Goal: Information Seeking & Learning: Check status

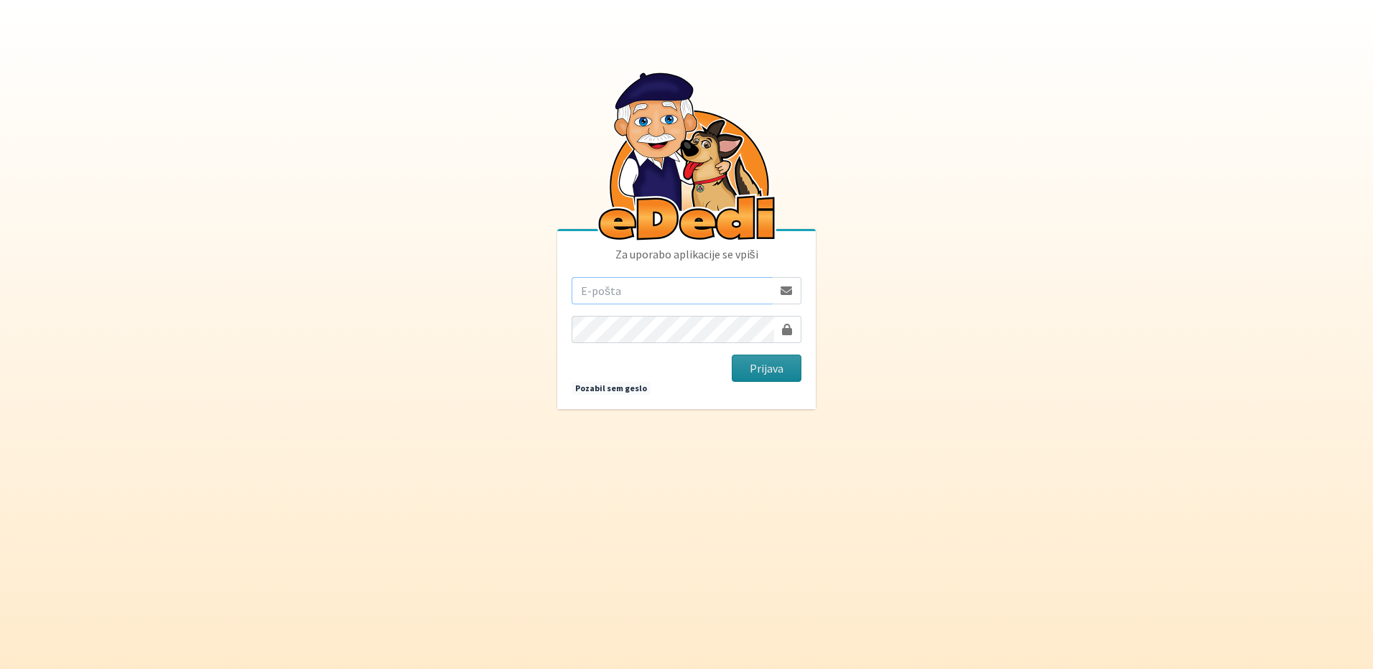
type input "mancaa.svetina@gmail.com"
click at [734, 370] on button "Prijava" at bounding box center [767, 368] width 70 height 27
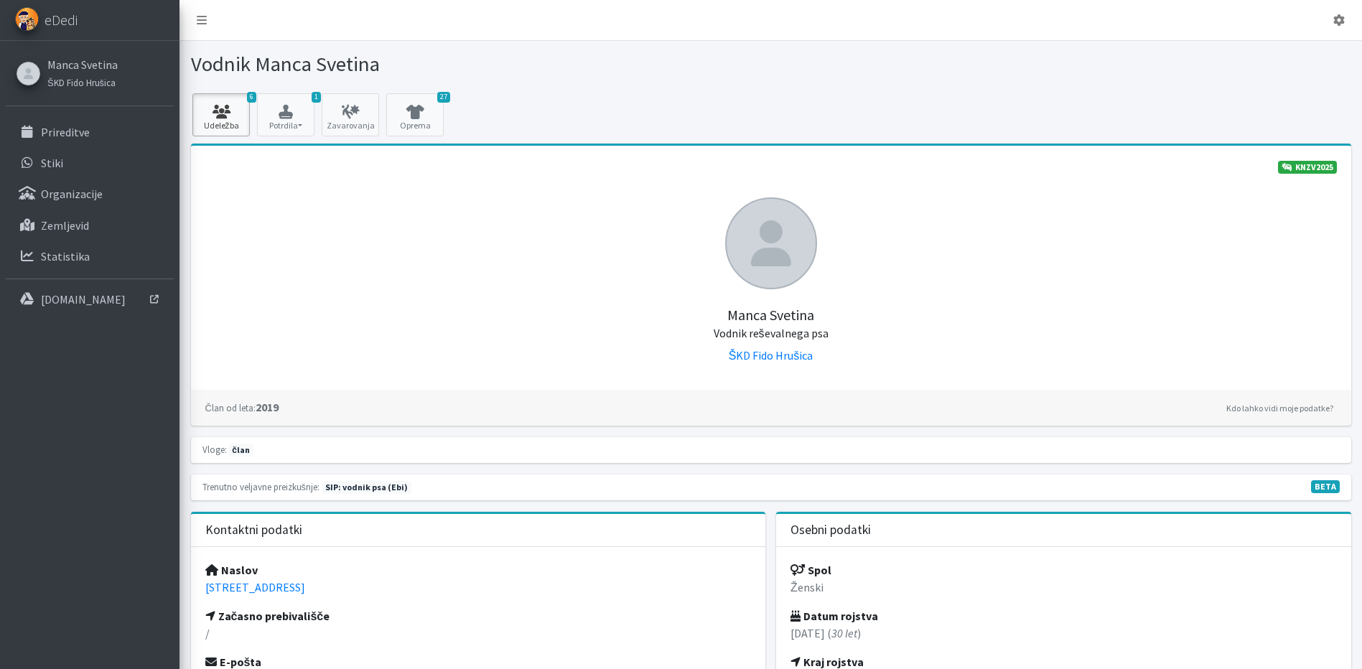
click at [215, 101] on link "6 Udeležba" at bounding box center [220, 114] width 57 height 43
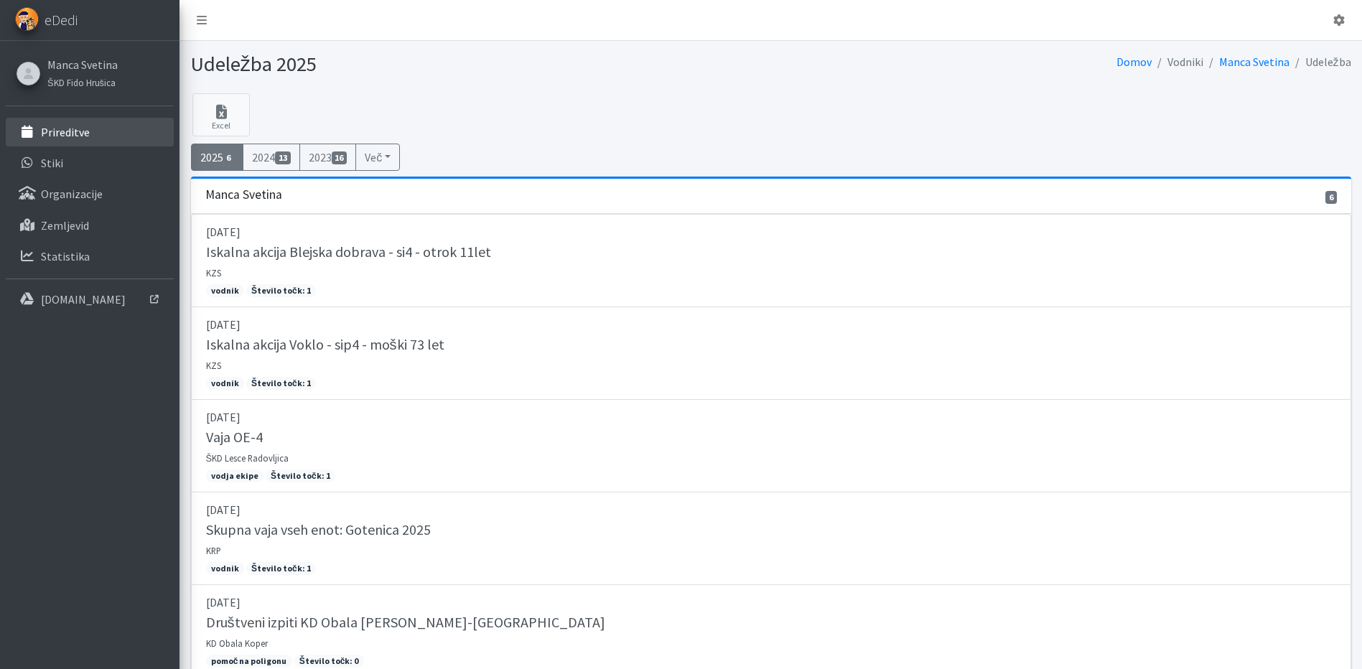
click at [119, 131] on link "Prireditve" at bounding box center [90, 132] width 168 height 29
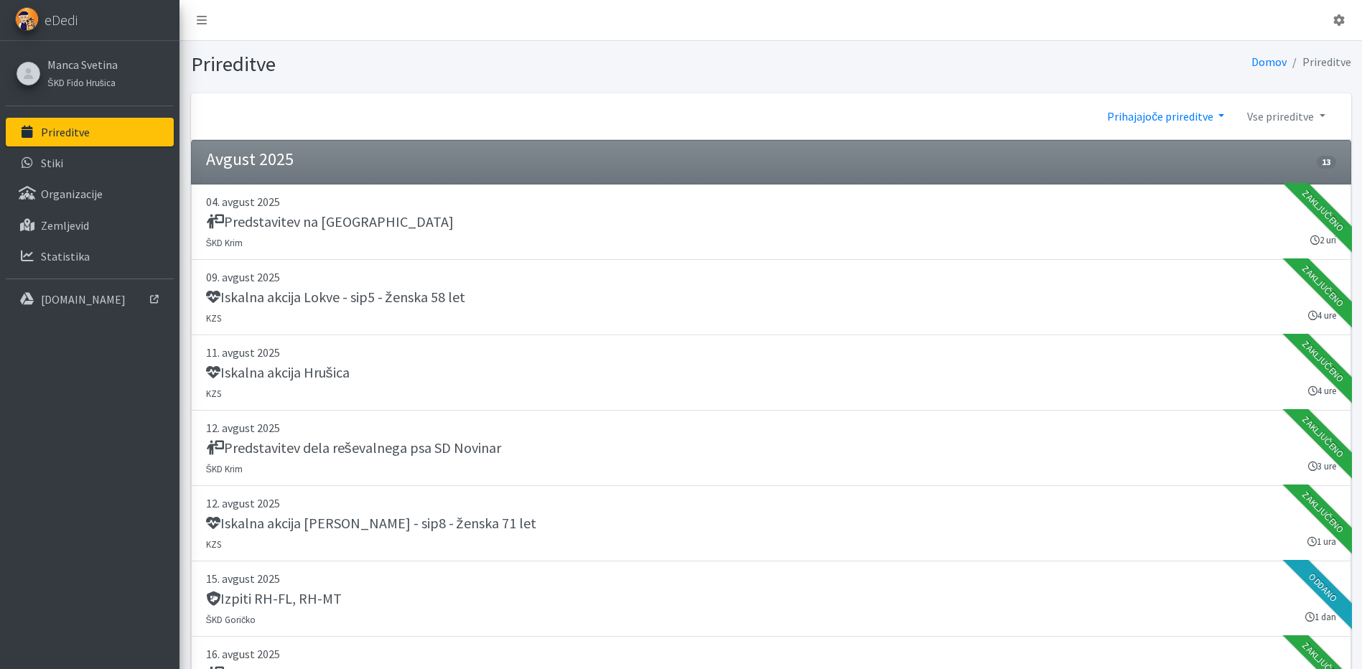
click at [1167, 116] on link "Prihajajoče prireditve" at bounding box center [1165, 116] width 140 height 29
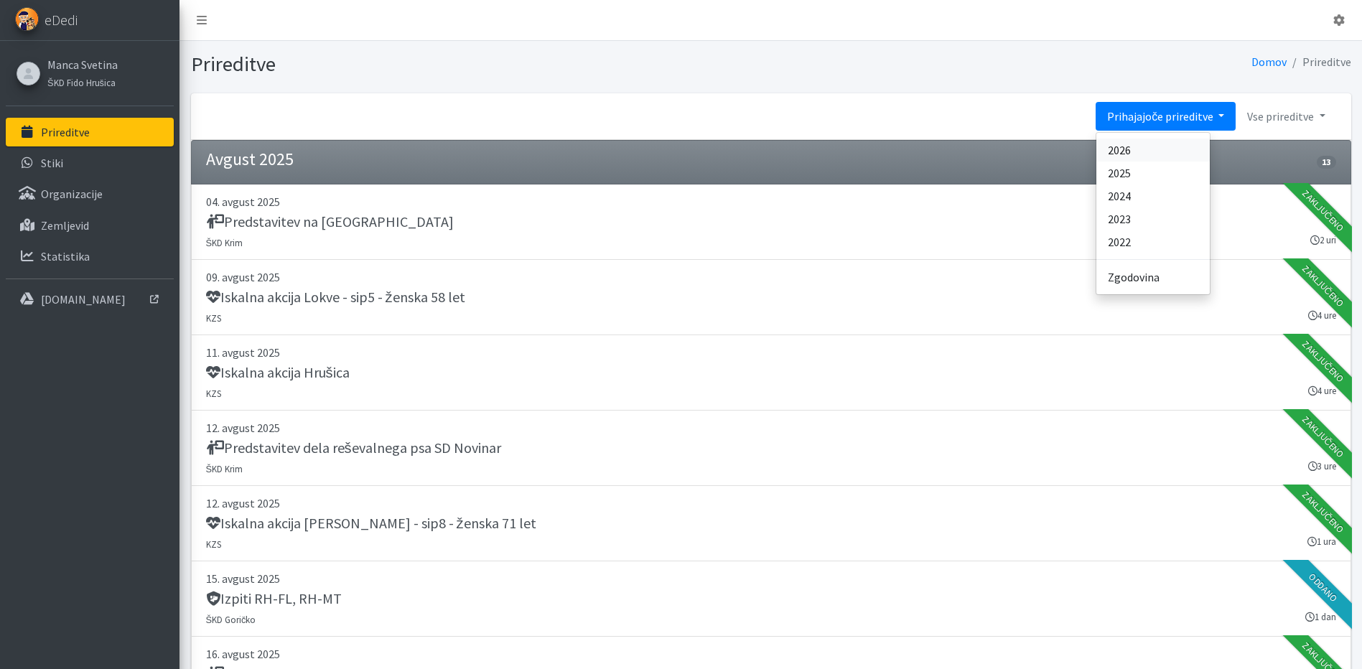
click at [1141, 154] on link "2026" at bounding box center [1152, 150] width 113 height 23
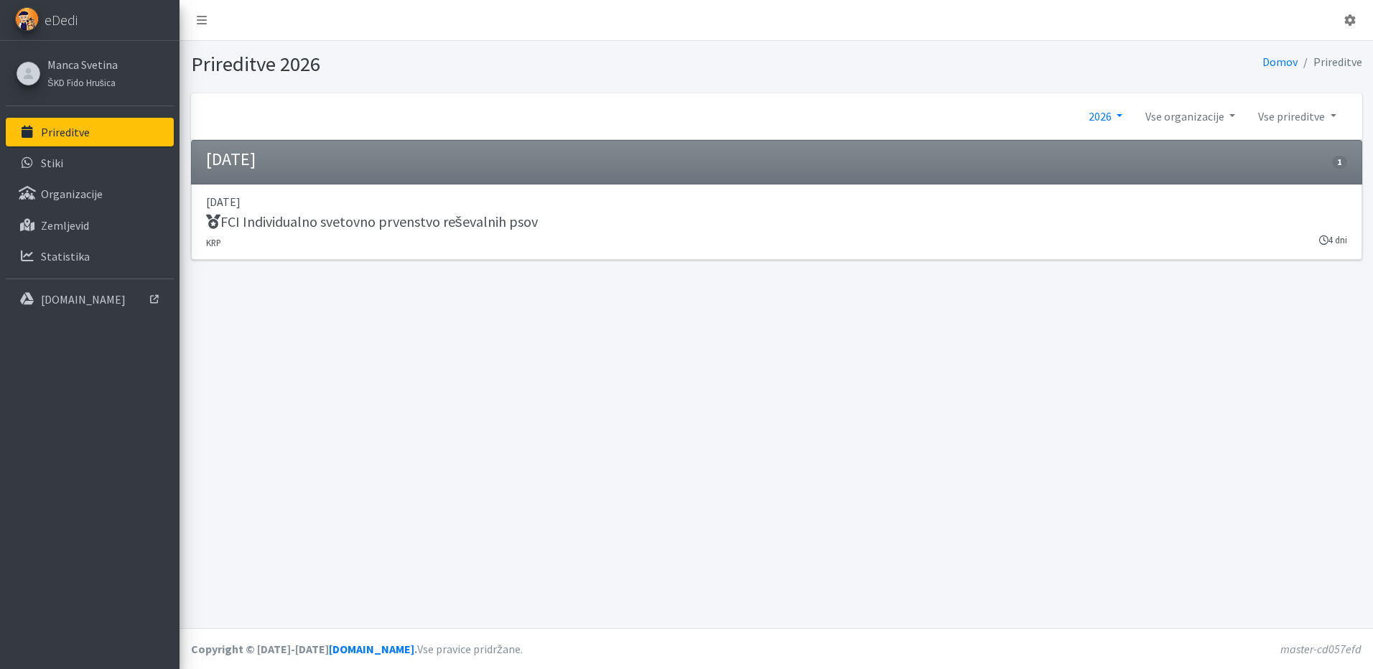
click at [1121, 119] on link "2026" at bounding box center [1105, 116] width 57 height 29
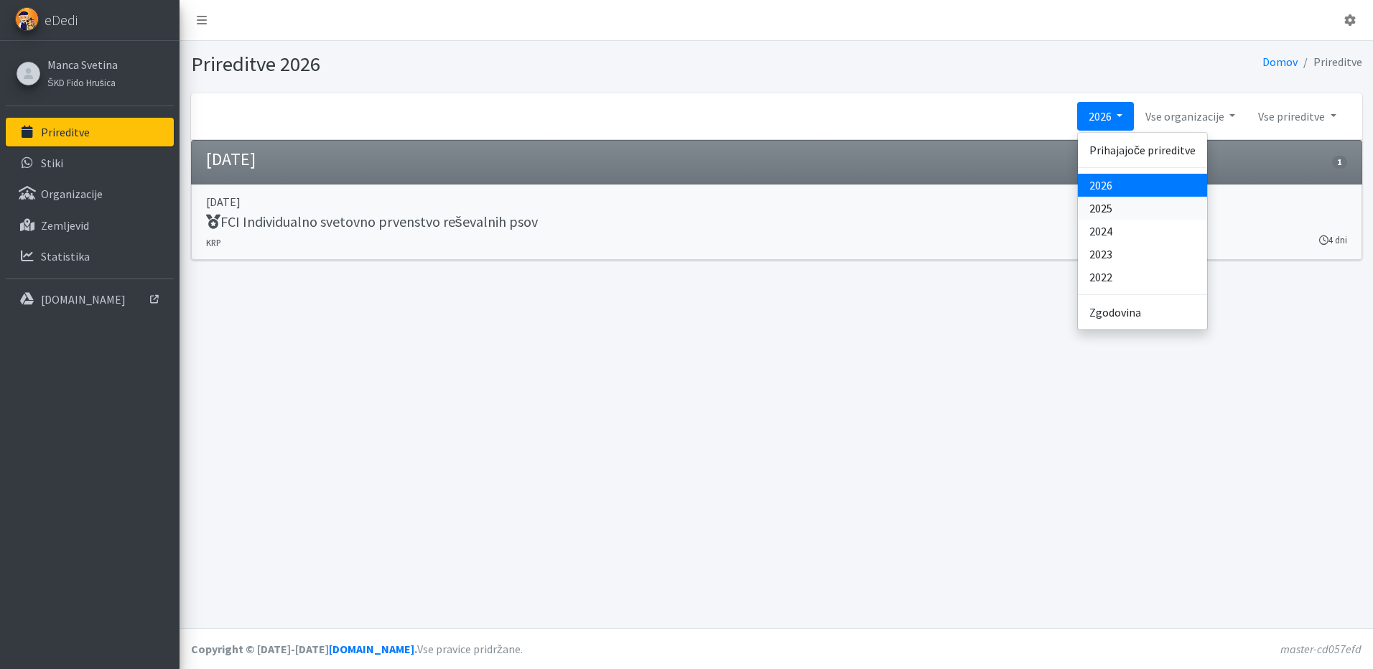
click at [1116, 208] on link "2025" at bounding box center [1142, 208] width 129 height 23
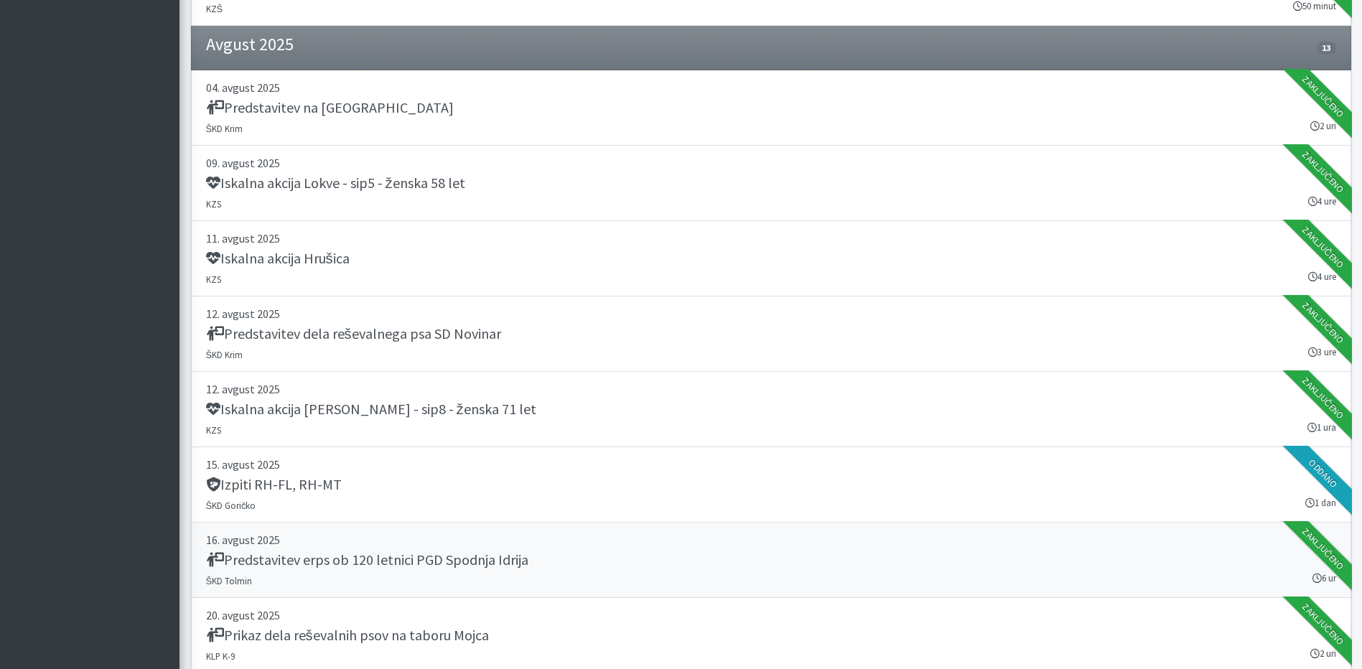
scroll to position [15650, 0]
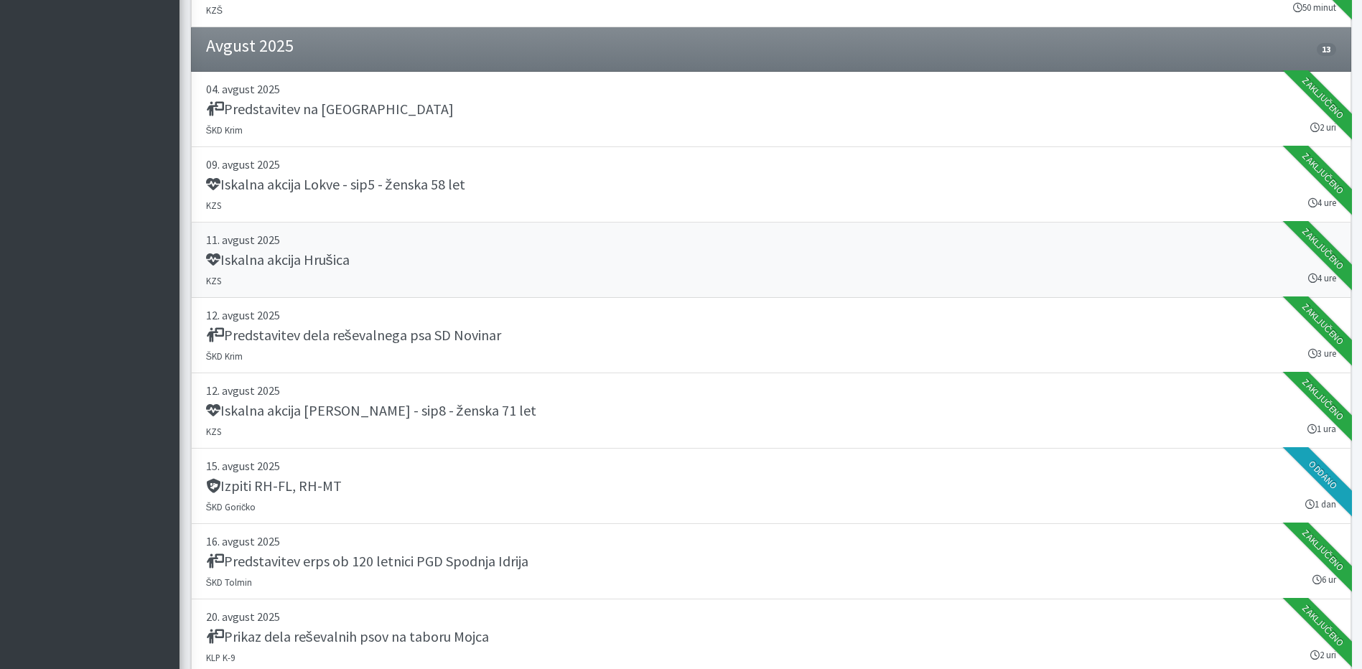
click at [330, 258] on h5 "Iskalna akcija Hrušica" at bounding box center [278, 259] width 144 height 17
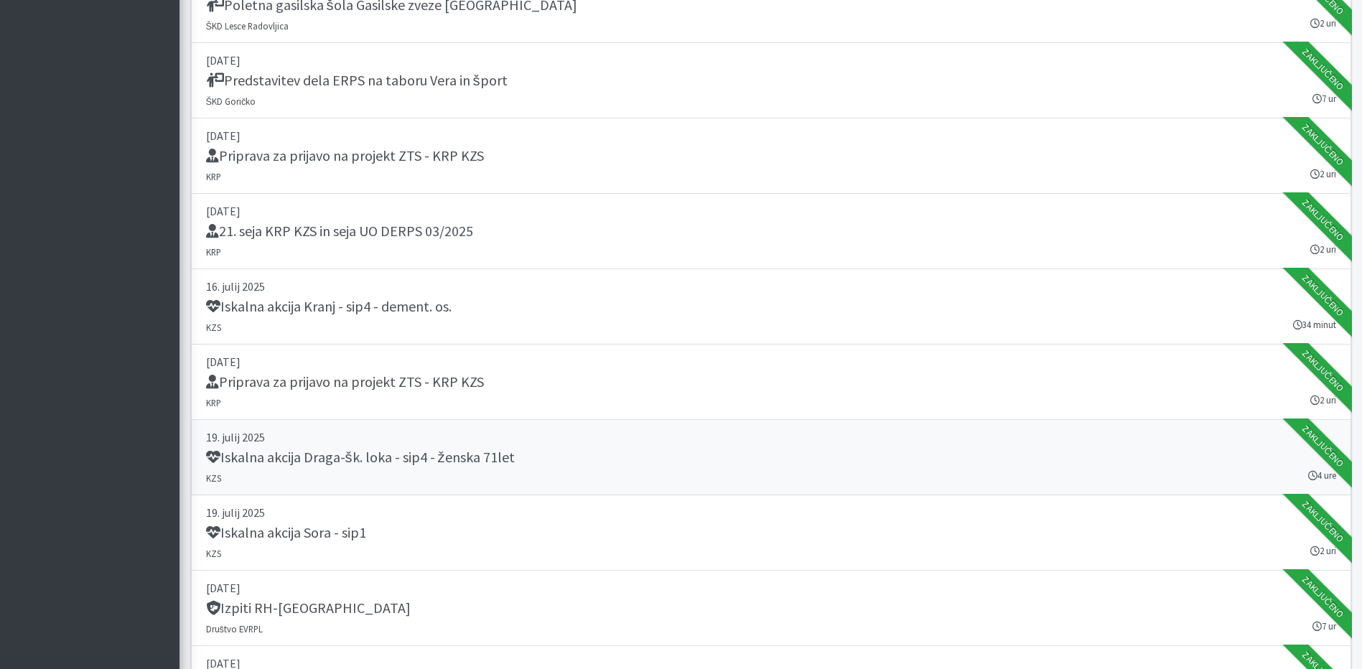
scroll to position [14645, 0]
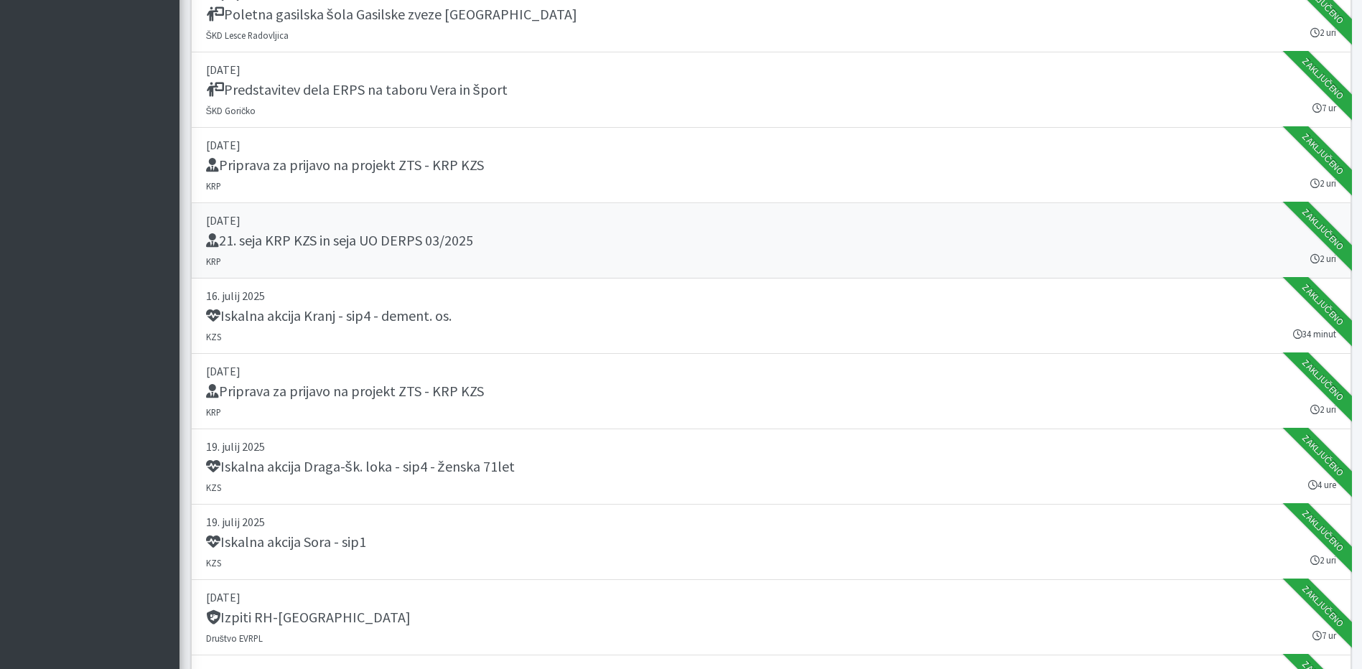
click at [350, 228] on p "15. julij 2025" at bounding box center [771, 220] width 1130 height 17
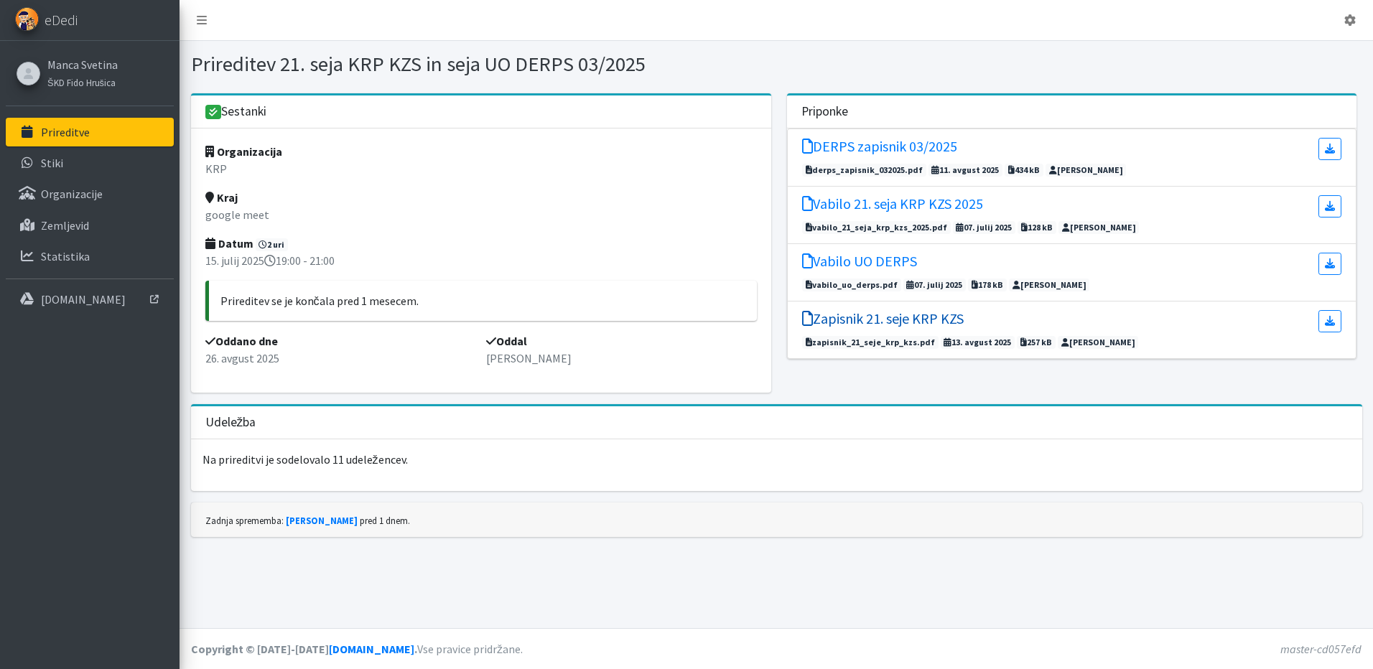
click at [905, 317] on h5 "Zapisnik 21. seje KRP KZS" at bounding box center [883, 318] width 162 height 17
click at [870, 145] on h5 "DERPS zapisnik 03/2025" at bounding box center [879, 146] width 155 height 17
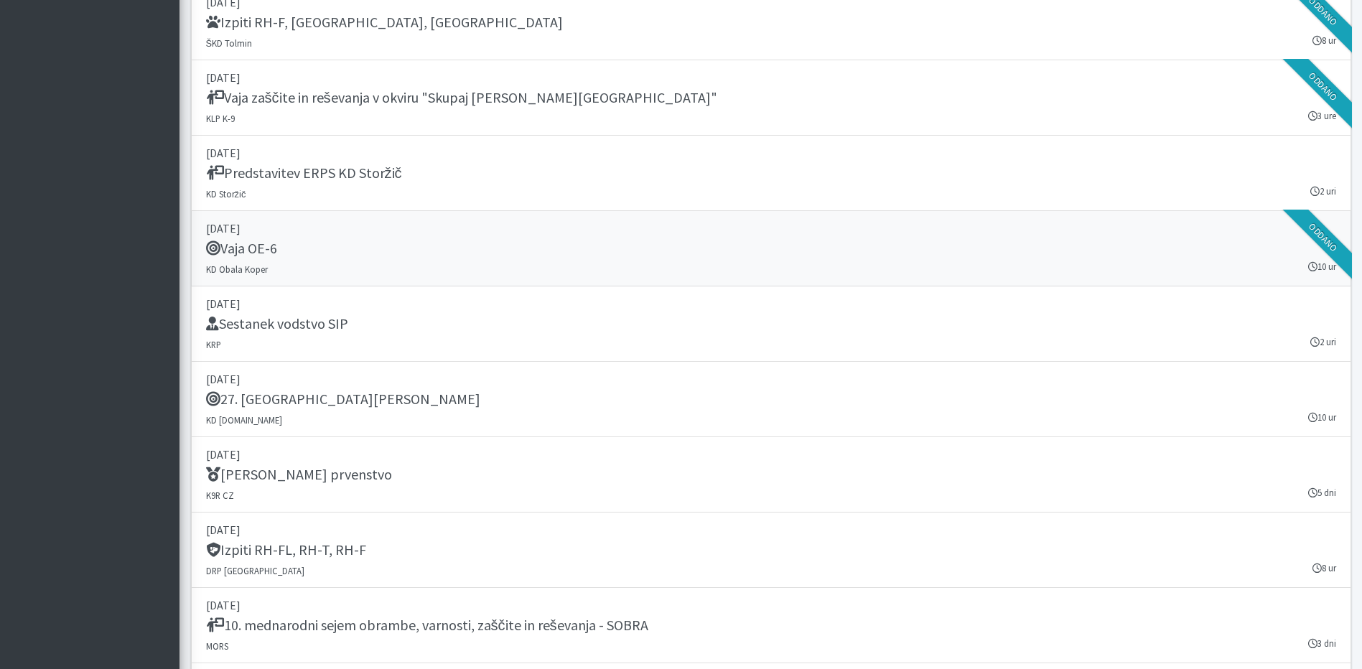
scroll to position [17086, 0]
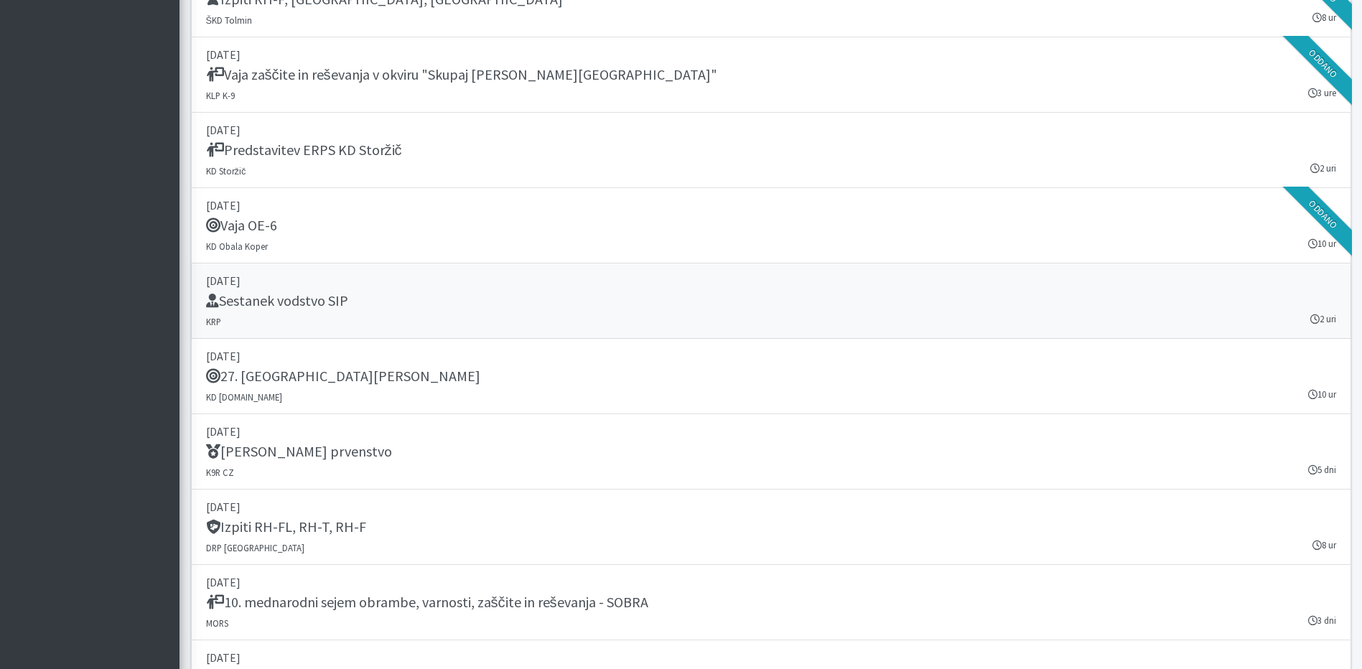
click at [442, 316] on link "[DATE] Sestanek vodstvo SIP KRP 2 uri" at bounding box center [771, 300] width 1160 height 75
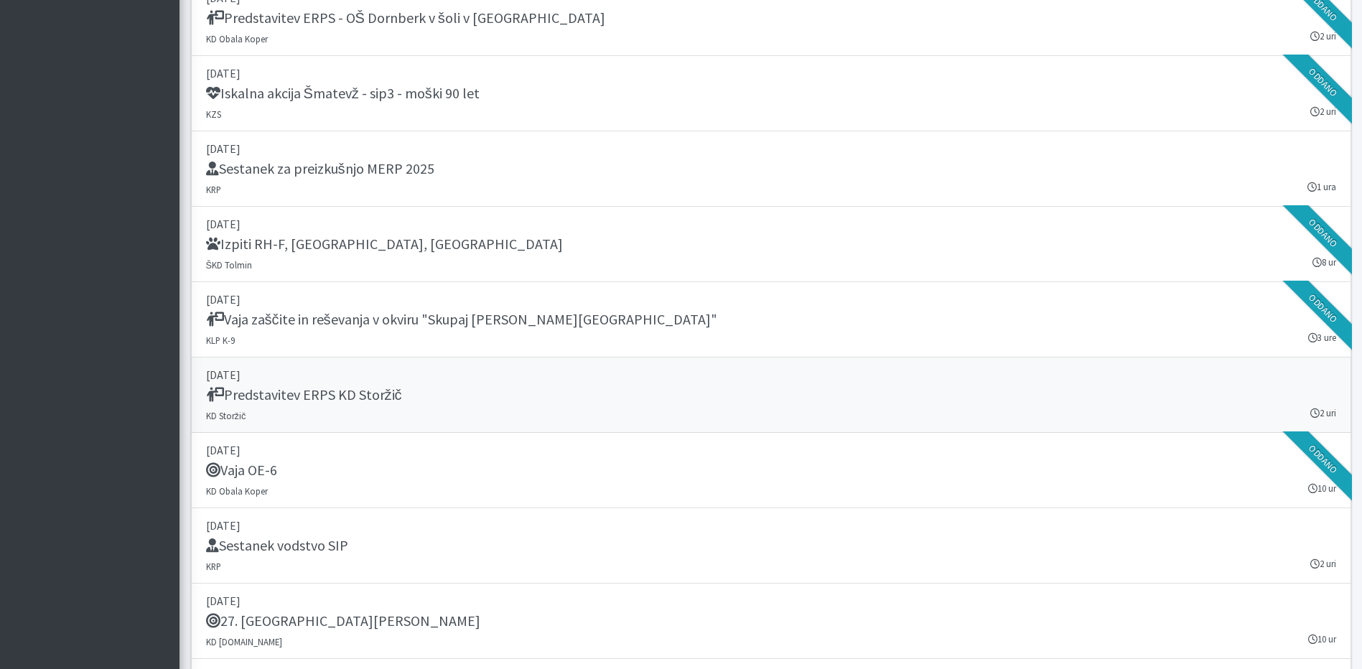
scroll to position [16727, 0]
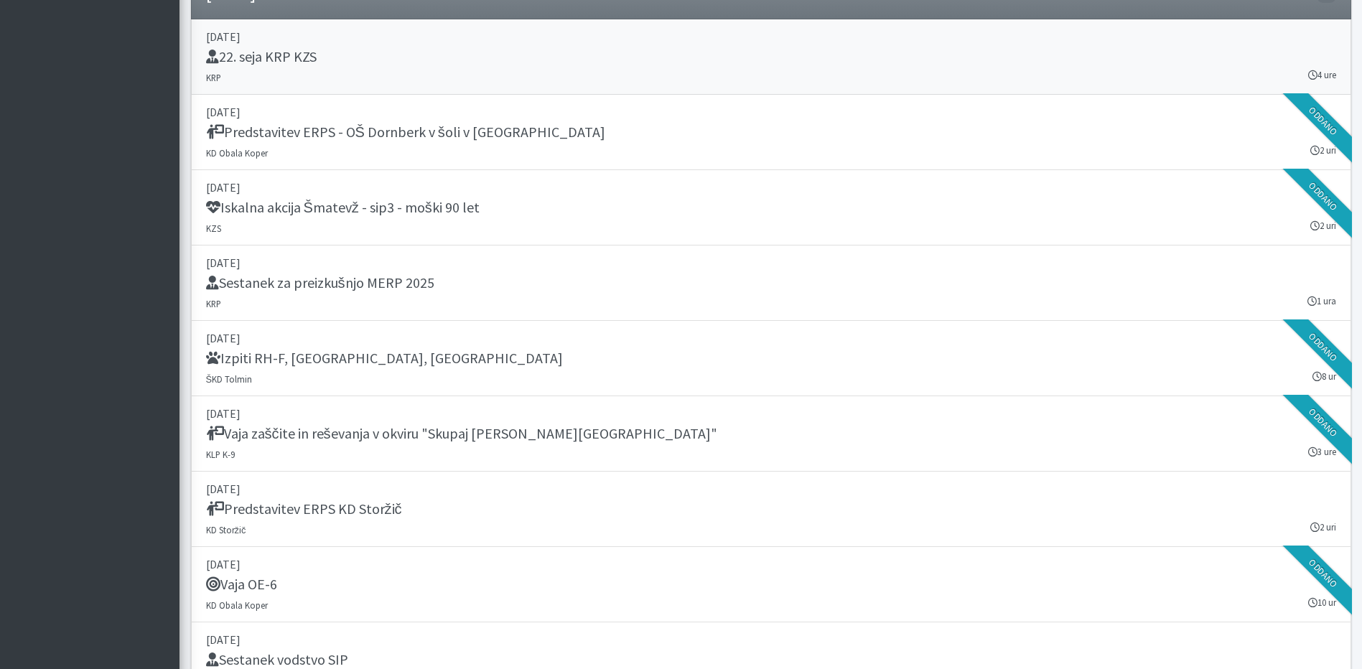
click at [293, 47] on link "03. september 2025 22. seja KRP KZS KRP 4 ure" at bounding box center [771, 56] width 1160 height 75
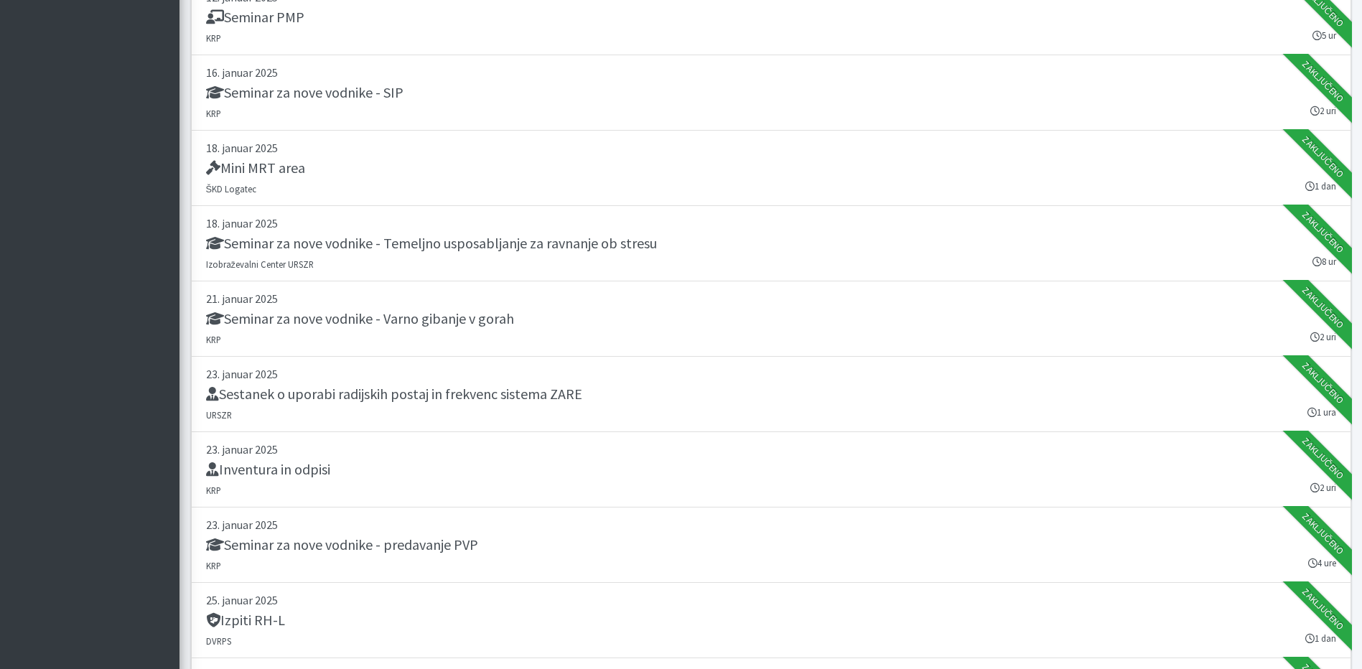
scroll to position [0, 0]
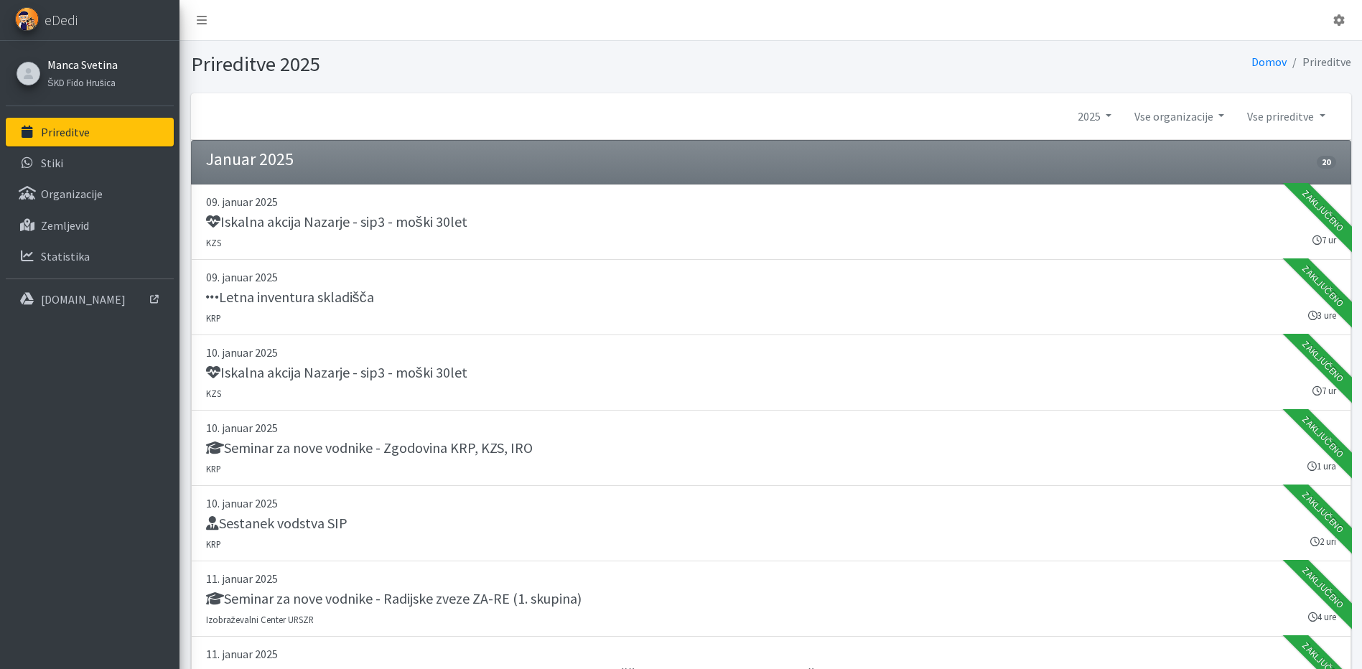
click at [83, 65] on link "Manca Svetina" at bounding box center [82, 64] width 70 height 17
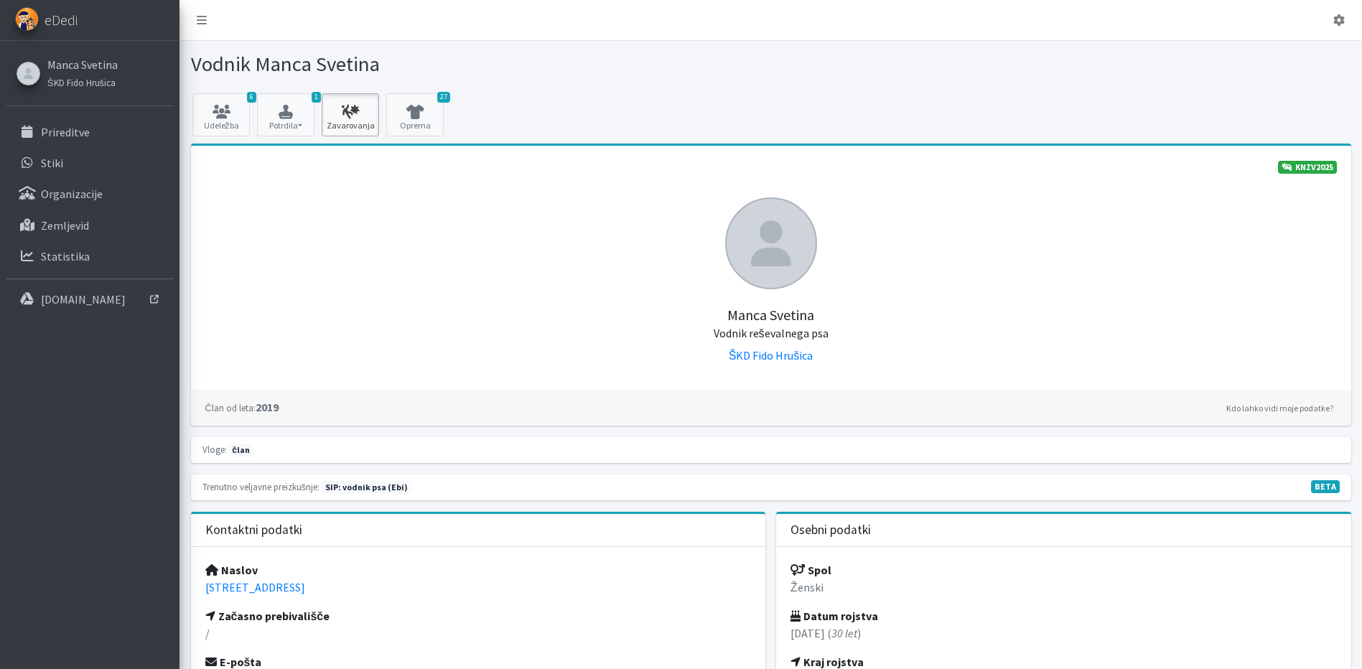
click at [329, 113] on icon at bounding box center [350, 112] width 49 height 14
click at [239, 105] on icon at bounding box center [221, 112] width 49 height 14
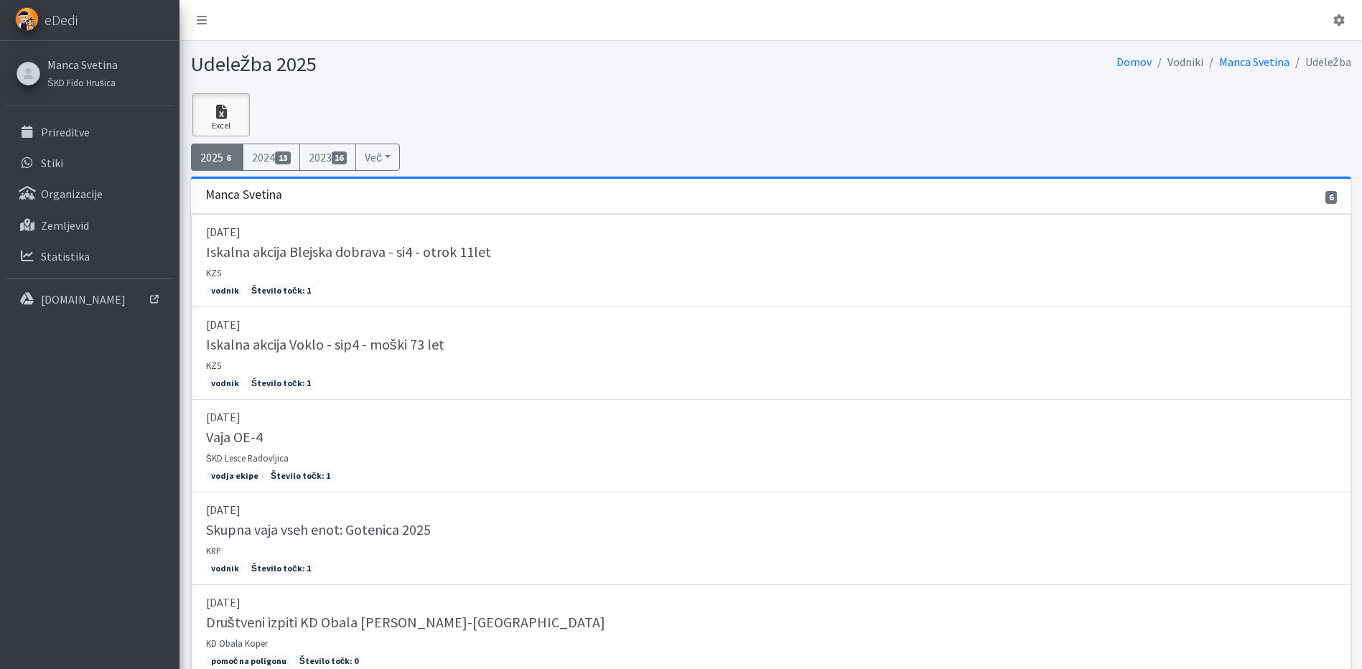
click at [228, 111] on icon at bounding box center [221, 112] width 49 height 14
click at [551, 151] on div "2025 6 2024 13 2023 16 Več 2022 22 2021 25 8 23" at bounding box center [770, 157] width 1171 height 27
click at [291, 150] on link "2024 13" at bounding box center [271, 157] width 57 height 27
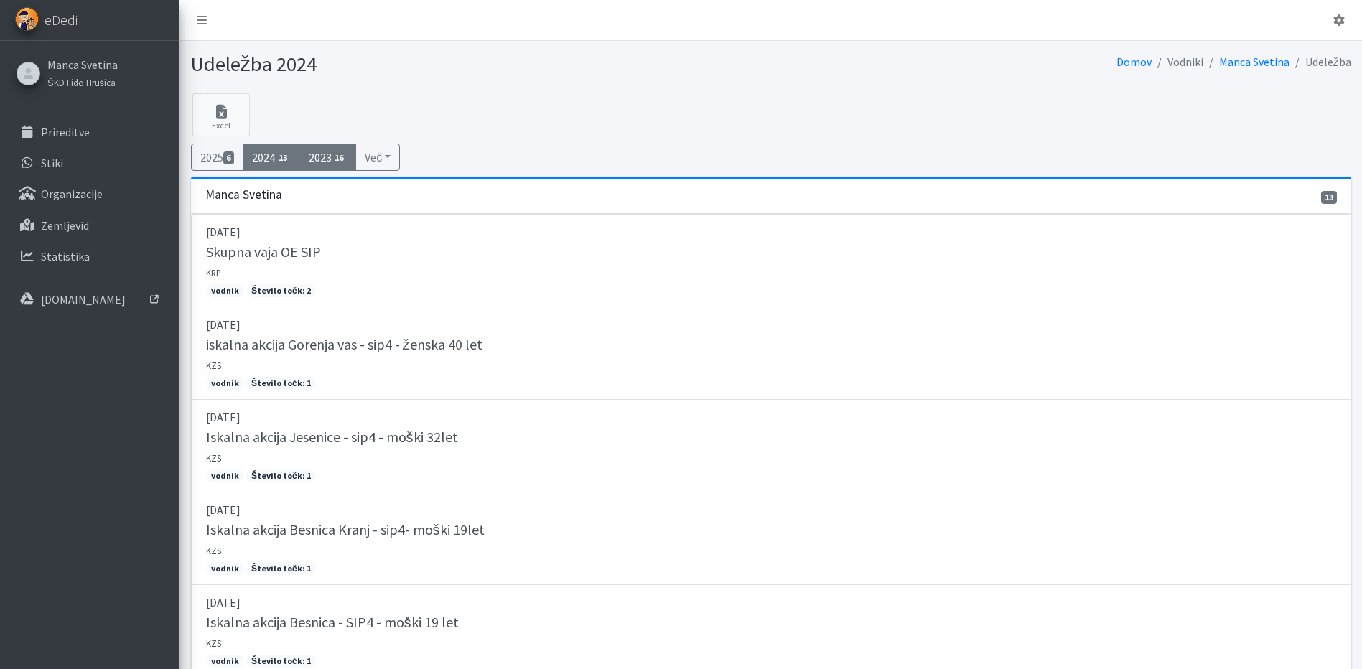
click at [327, 154] on link "2023 16" at bounding box center [327, 157] width 57 height 27
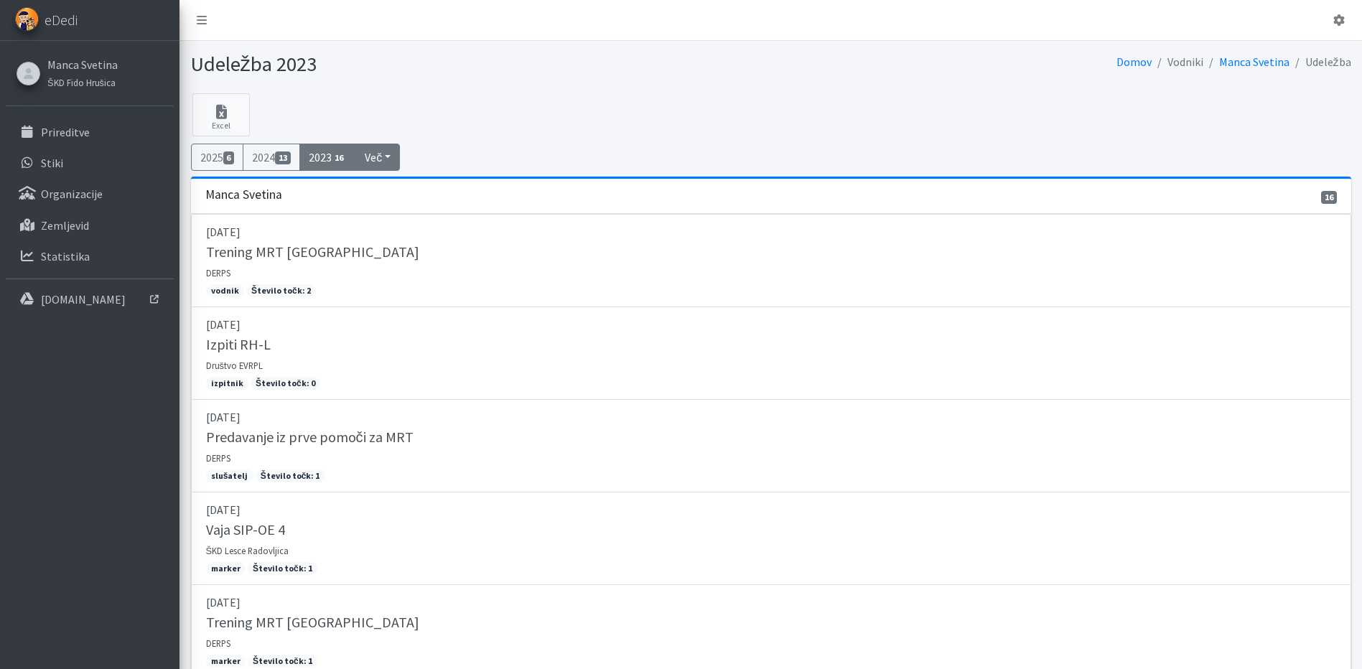
click at [388, 151] on button "Več" at bounding box center [377, 157] width 45 height 27
click at [435, 129] on div "Excel 2025 6 2024 13 2023 16 [GEOGRAPHIC_DATA] 2022 22 2021 25 8" at bounding box center [770, 134] width 1171 height 83
click at [83, 60] on link "Manca Svetina" at bounding box center [82, 64] width 70 height 17
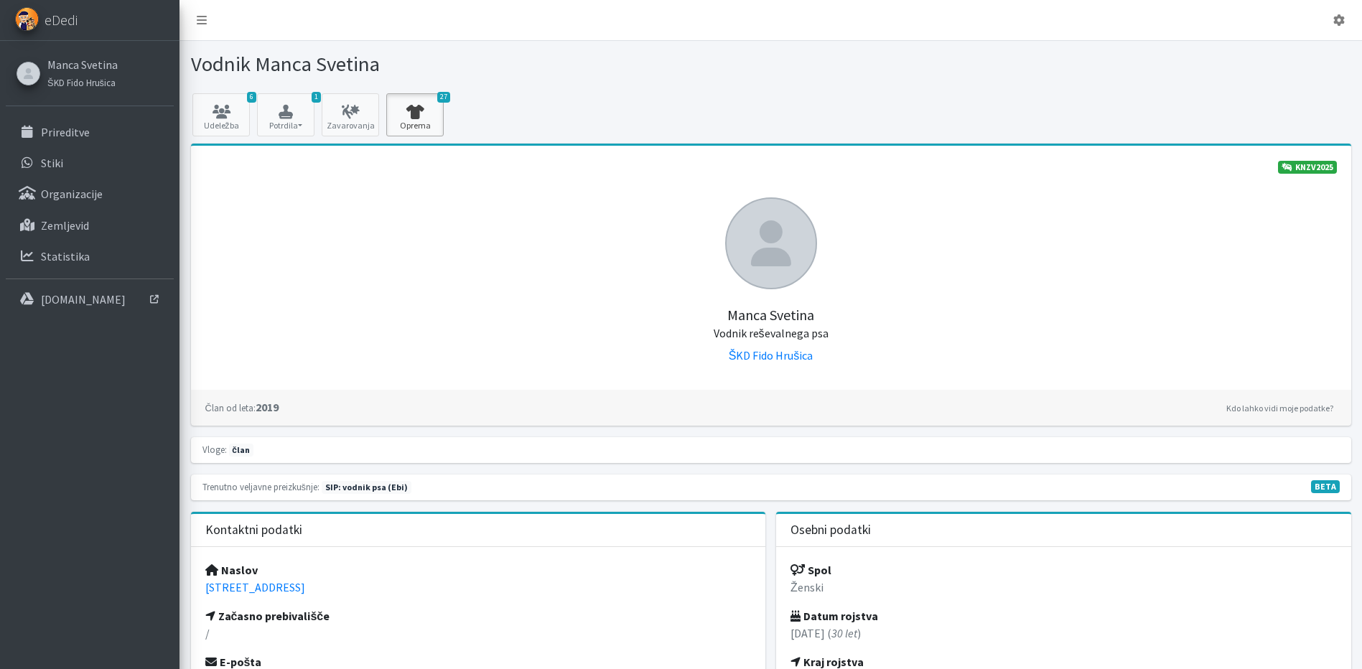
click at [441, 106] on link "27 Oprema" at bounding box center [414, 114] width 57 height 43
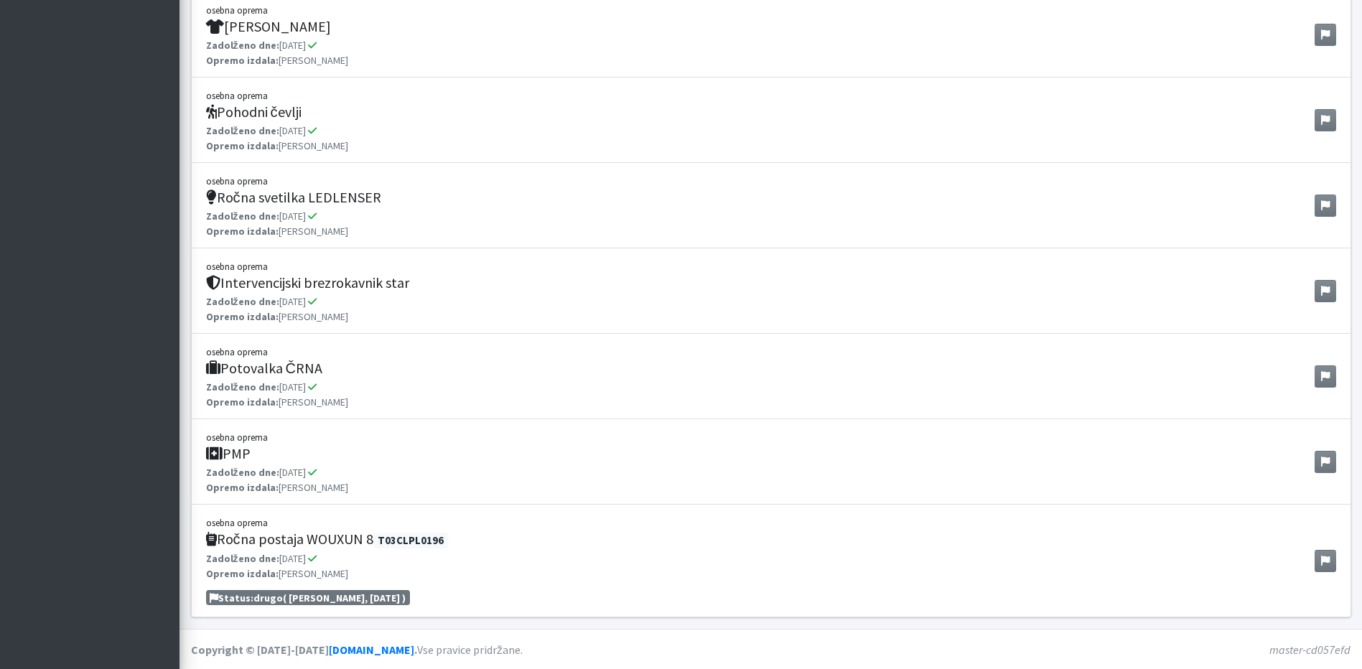
scroll to position [1846, 0]
